Goal: Task Accomplishment & Management: Use online tool/utility

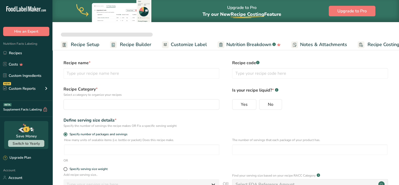
select select
type input "Pork Broth"
radio input "true"
radio input "false"
radio input "true"
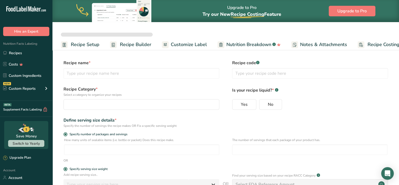
type input "210"
select select "0"
select select "22"
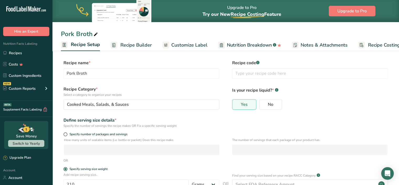
click at [133, 42] on span "Recipe Builder" at bounding box center [135, 44] width 31 height 7
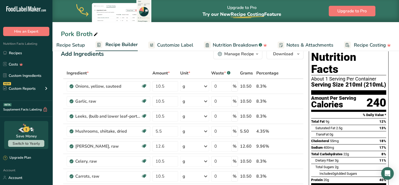
scroll to position [10, 0]
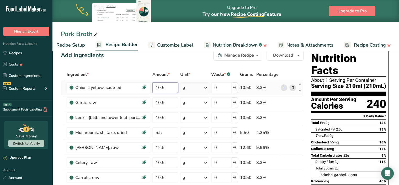
click at [159, 86] on input "10.5" at bounding box center [165, 87] width 26 height 10
type input "14"
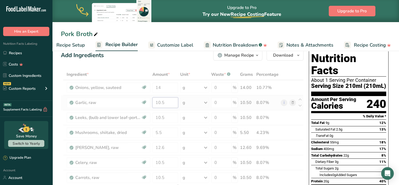
click at [162, 102] on div "Ingredient * Amount * Unit * Waste * .a-a{fill:#347362;}.b-a{fill:#fff;} Grams …" at bounding box center [182, 188] width 243 height 239
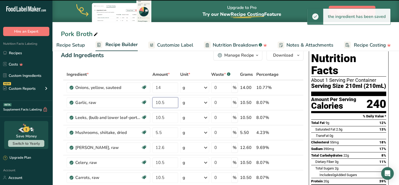
click at [162, 101] on input "10.5" at bounding box center [165, 102] width 26 height 10
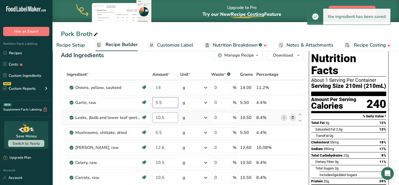
type input "5.5"
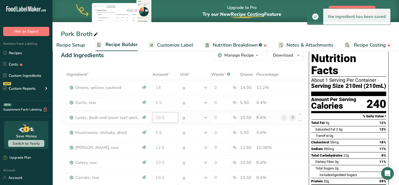
click at [159, 117] on div "Ingredient * Amount * Unit * Waste * .a-a{fill:#347362;}.b-a{fill:#fff;} Grams …" at bounding box center [182, 188] width 243 height 239
click at [159, 117] on div at bounding box center [182, 188] width 243 height 239
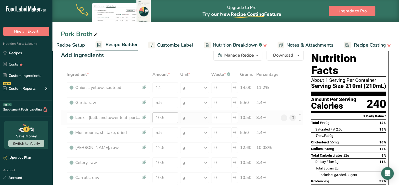
click at [159, 117] on div at bounding box center [182, 188] width 243 height 239
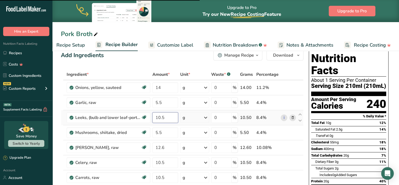
click at [160, 117] on input "10.5" at bounding box center [165, 117] width 26 height 10
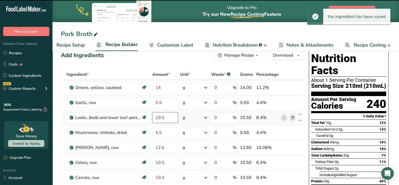
click at [160, 117] on input "10.5" at bounding box center [165, 117] width 26 height 10
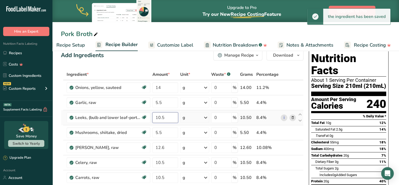
click at [160, 117] on input "10.5" at bounding box center [165, 117] width 26 height 10
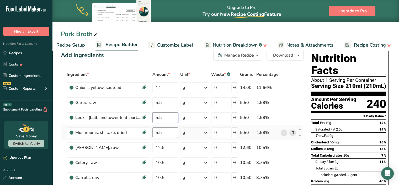
type input "5.5"
click at [161, 133] on div "Ingredient * Amount * Unit * Waste * .a-a{fill:#347362;}.b-a{fill:#fff;} Grams …" at bounding box center [182, 188] width 243 height 239
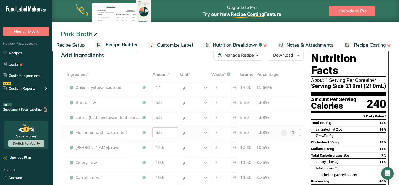
click at [161, 133] on div at bounding box center [182, 188] width 243 height 239
click at [158, 131] on div at bounding box center [182, 188] width 243 height 239
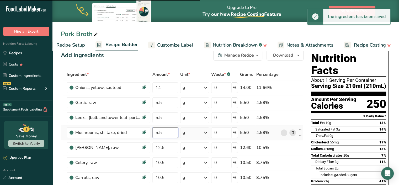
click at [160, 131] on input "5.5" at bounding box center [165, 132] width 26 height 10
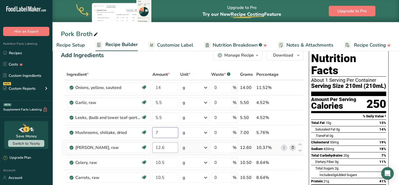
type input "7"
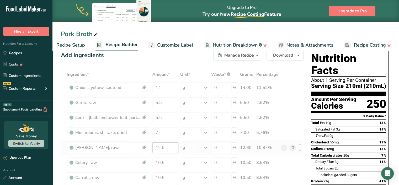
click at [164, 148] on div "Ingredient * Amount * Unit * Waste * .a-a{fill:#347362;}.b-a{fill:#fff;} Grams …" at bounding box center [182, 188] width 243 height 239
click at [164, 148] on div at bounding box center [182, 188] width 243 height 239
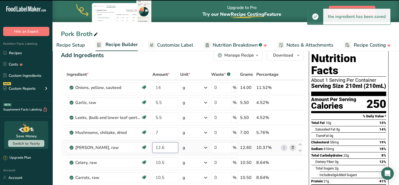
click at [164, 147] on input "12.6" at bounding box center [165, 147] width 26 height 10
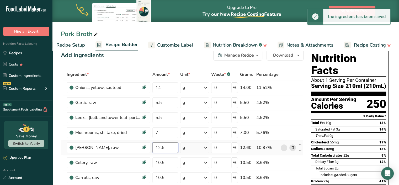
click at [164, 147] on input "12.6" at bounding box center [165, 147] width 26 height 10
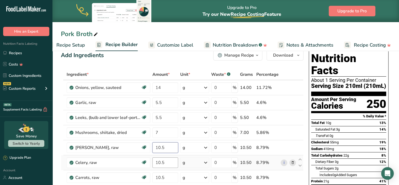
type input "10.5"
click at [164, 161] on div "Ingredient * Amount * Unit * Waste * .a-a{fill:#347362;}.b-a{fill:#fff;} Grams …" at bounding box center [182, 188] width 243 height 239
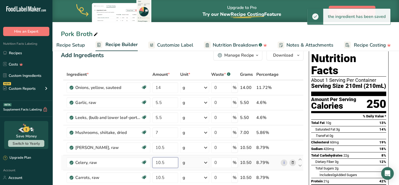
click at [164, 161] on input "10.5" at bounding box center [165, 162] width 26 height 10
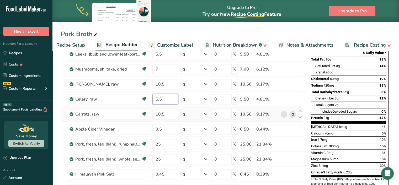
scroll to position [74, 0]
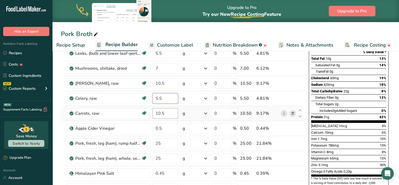
type input "5.5"
click at [166, 114] on div "Ingredient * Amount * Unit * Waste * .a-a{fill:#347362;}.b-a{fill:#fff;} Grams …" at bounding box center [182, 124] width 243 height 239
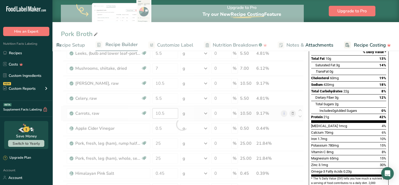
click at [166, 114] on div at bounding box center [182, 124] width 243 height 239
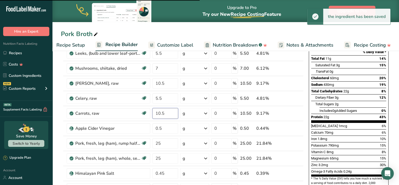
click at [165, 114] on input "10.5" at bounding box center [165, 113] width 26 height 10
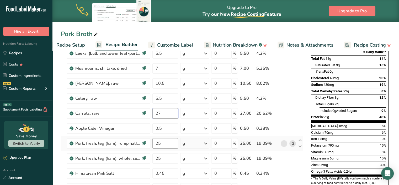
type input "27"
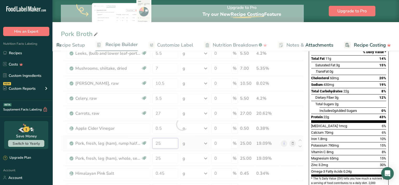
click at [168, 143] on div "Ingredient * Amount * Unit * Waste * .a-a{fill:#347362;}.b-a{fill:#fff;} Grams …" at bounding box center [182, 124] width 243 height 239
click at [168, 143] on div at bounding box center [182, 124] width 243 height 239
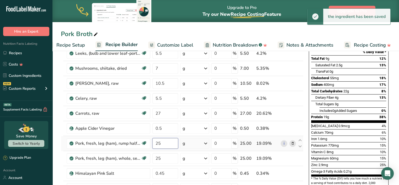
click at [163, 144] on input "25" at bounding box center [165, 143] width 26 height 10
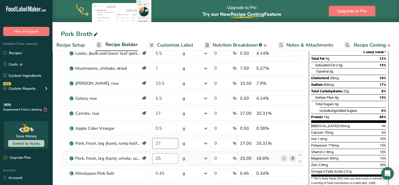
type input "27"
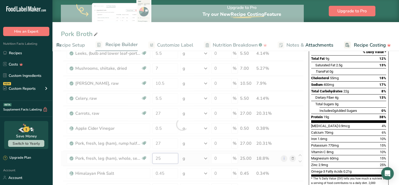
click at [164, 155] on div "Ingredient * Amount * Unit * Waste * .a-a{fill:#347362;}.b-a{fill:#fff;} Grams …" at bounding box center [182, 124] width 243 height 239
click at [164, 155] on div at bounding box center [182, 124] width 243 height 239
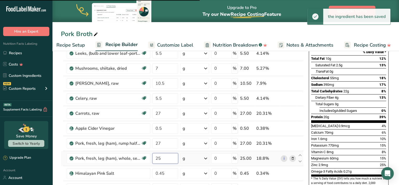
click at [160, 156] on input "25" at bounding box center [165, 158] width 26 height 10
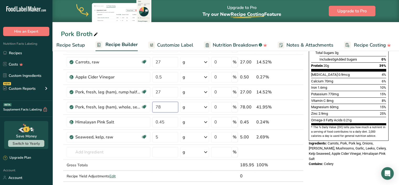
scroll to position [124, 0]
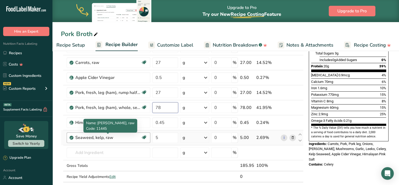
type input "78"
click at [109, 136] on div "Ingredient * Amount * Unit * Waste * .a-a{fill:#347362;}.b-a{fill:#fff;} Grams …" at bounding box center [182, 73] width 243 height 239
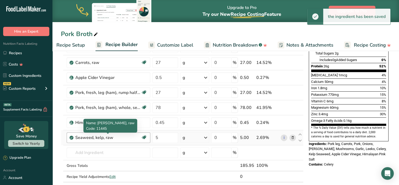
click at [109, 136] on div "Seaweed, kelp, raw" at bounding box center [108, 137] width 66 height 6
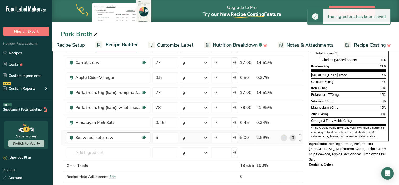
click at [109, 136] on div "Seaweed, kelp, raw" at bounding box center [108, 137] width 66 height 6
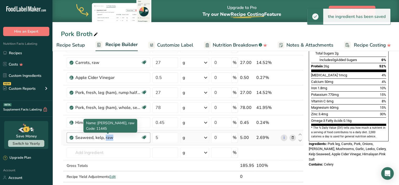
click at [109, 136] on div "Seaweed, kelp, raw" at bounding box center [108, 137] width 66 height 6
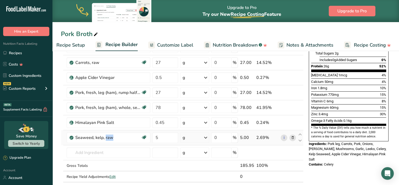
click at [291, 137] on span at bounding box center [292, 137] width 6 height 6
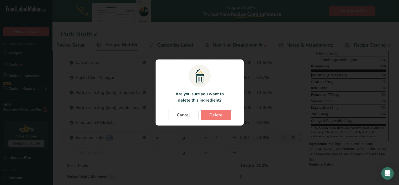
scroll to position [0, 10]
click at [212, 114] on span "Delete" at bounding box center [217, 115] width 13 height 6
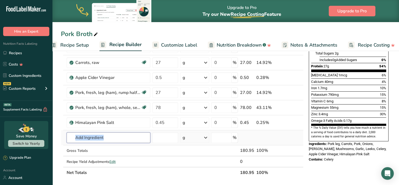
click at [119, 139] on input "text" at bounding box center [109, 137] width 84 height 10
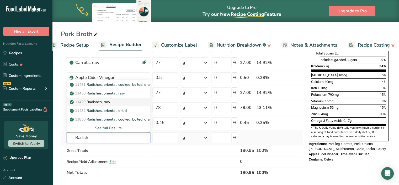
type input "Radish"
click at [114, 101] on div "11429 Radishes, raw" at bounding box center [104, 102] width 67 height 6
type input "Radishes, raw"
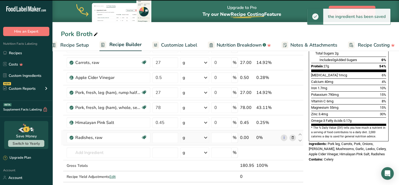
type input "0"
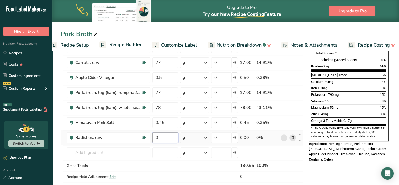
click at [163, 135] on input "0" at bounding box center [165, 137] width 26 height 10
drag, startPoint x: 163, startPoint y: 135, endPoint x: 136, endPoint y: 129, distance: 27.3
click at [137, 130] on tr "Radishes, raw Dairy free Gluten free Vegan Vegetarian Soy free 0 g Portions 1 c…" at bounding box center [182, 137] width 242 height 15
type input "27"
click at [117, 151] on div "Ingredient * Amount * Unit * Waste * .a-a{fill:#347362;}.b-a{fill:#fff;} Grams …" at bounding box center [182, 73] width 243 height 239
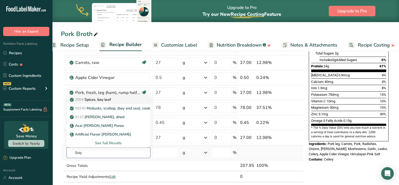
type input "bay"
click at [129, 97] on div "2004 Spices, bay leaf" at bounding box center [104, 100] width 67 height 6
type input "Spices, bay leaf"
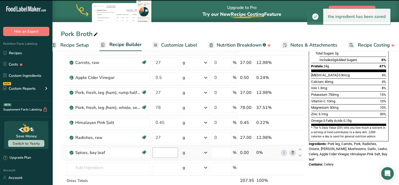
type input "0"
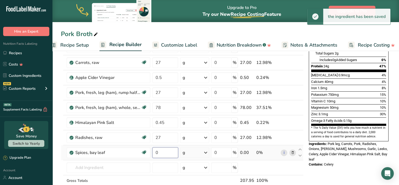
click at [162, 153] on input "0" at bounding box center [165, 152] width 26 height 10
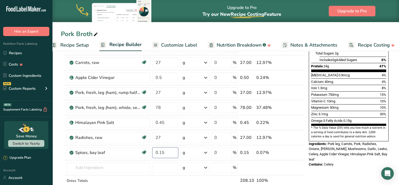
type input "0.15"
click at [320, 172] on div "Nutrition Facts About 1 Serving Per Container Serving Size 210ml (210mL) Amount…" at bounding box center [349, 159] width 84 height 452
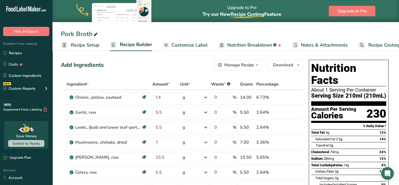
scroll to position [0, 14]
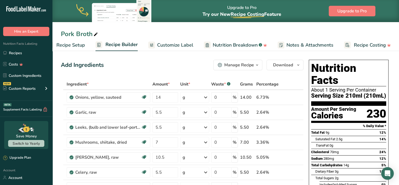
click at [184, 44] on span "Customize Label" at bounding box center [175, 44] width 36 height 7
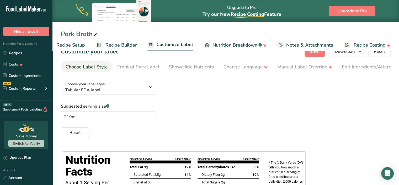
scroll to position [5, 0]
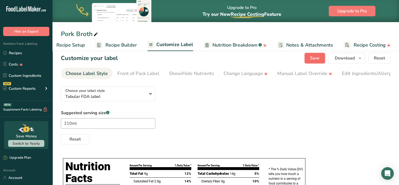
click at [313, 59] on span "Save" at bounding box center [314, 58] width 9 height 6
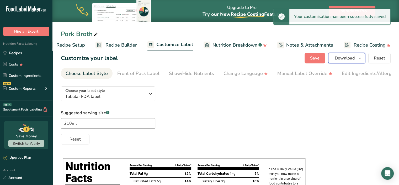
click at [344, 60] on span "Download" at bounding box center [345, 58] width 20 height 6
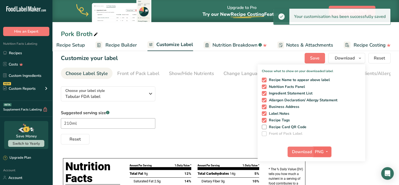
click at [322, 153] on span "PNG" at bounding box center [319, 151] width 9 height 6
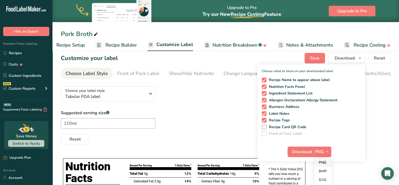
click at [320, 163] on link "PNG" at bounding box center [323, 162] width 17 height 9
click at [233, 132] on div "Suggested serving size .a-a{fill:#347362;}.b-a{fill:#fff;} 210ml Reset" at bounding box center [226, 126] width 330 height 35
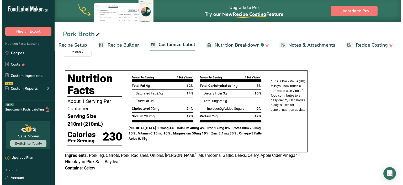
scroll to position [0, 0]
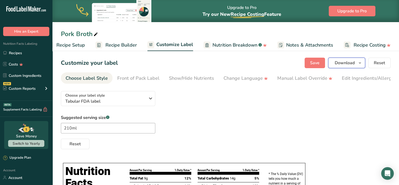
click at [342, 61] on span "Download" at bounding box center [345, 63] width 20 height 6
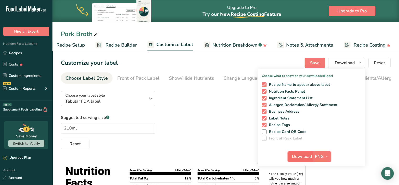
click at [311, 155] on span "Download" at bounding box center [302, 156] width 20 height 6
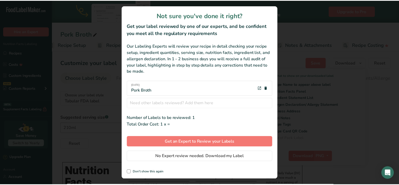
scroll to position [0, 10]
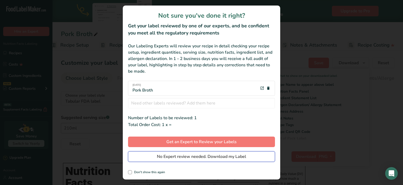
click at [234, 156] on span "No Expert review needed. Download my Label" at bounding box center [201, 156] width 89 height 6
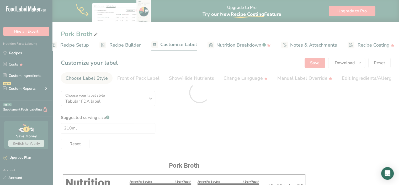
scroll to position [0, 0]
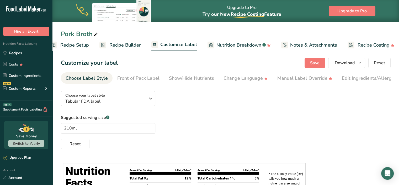
drag, startPoint x: 121, startPoint y: 44, endPoint x: 186, endPoint y: 43, distance: 64.8
click at [121, 44] on span "Recipe Builder" at bounding box center [124, 44] width 31 height 7
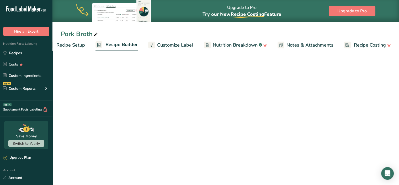
click at [186, 43] on span "Customize Label" at bounding box center [175, 44] width 36 height 7
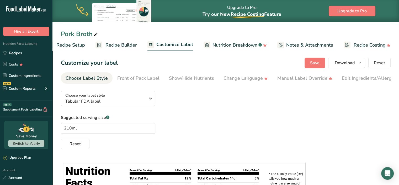
scroll to position [0, 14]
click at [120, 43] on span "Recipe Builder" at bounding box center [121, 44] width 31 height 7
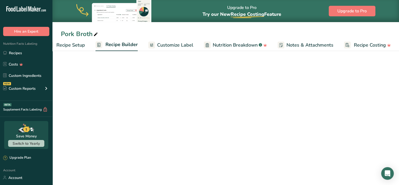
scroll to position [0, 14]
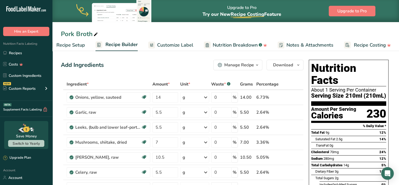
click at [354, 112] on div "Calories" at bounding box center [333, 116] width 45 height 8
click at [296, 67] on span "button" at bounding box center [298, 65] width 6 height 6
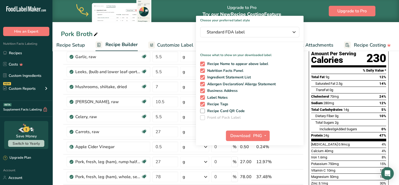
scroll to position [53, 0]
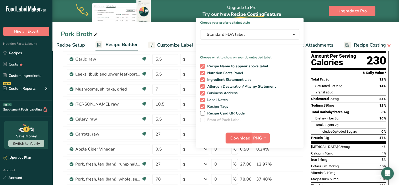
click at [238, 136] on span "Download" at bounding box center [240, 138] width 20 height 6
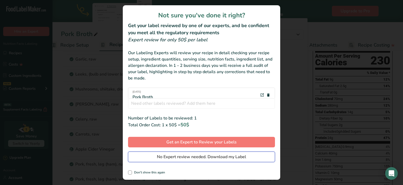
click at [210, 157] on span "No Expert review needed. Download my Label" at bounding box center [201, 156] width 89 height 6
